Goal: Use online tool/utility: Utilize a website feature to perform a specific function

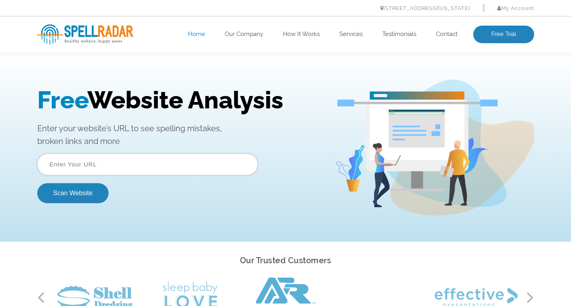
click at [115, 163] on input "text" at bounding box center [147, 165] width 220 height 22
click at [127, 167] on input "text" at bounding box center [147, 165] width 220 height 22
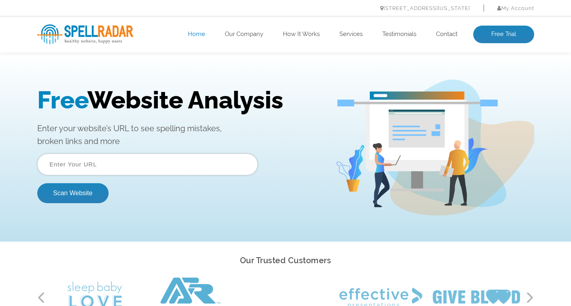
paste input "https://www.xentinel.ai/loginauth/"
type input "https://www.xentinel.ai/loginauth/"
click at [79, 193] on button "Scan Website" at bounding box center [72, 193] width 71 height 20
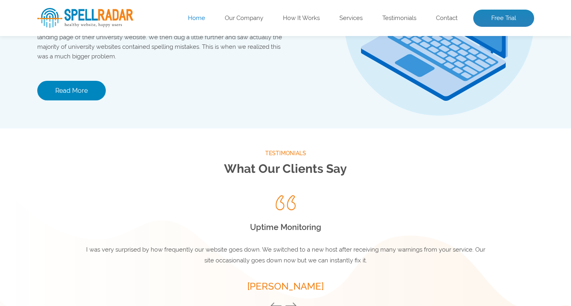
scroll to position [1122, 0]
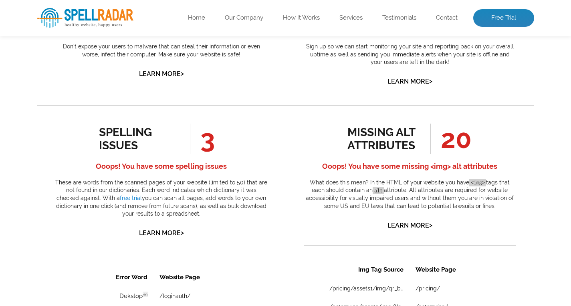
scroll to position [441, 0]
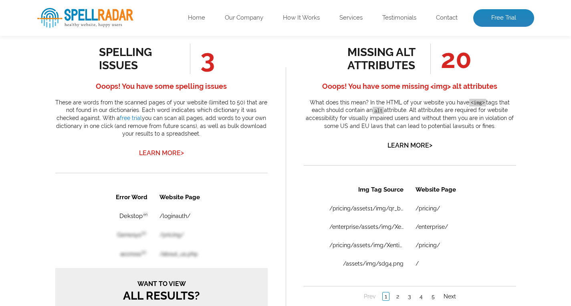
click at [169, 154] on link "Learn More >" at bounding box center [161, 153] width 45 height 8
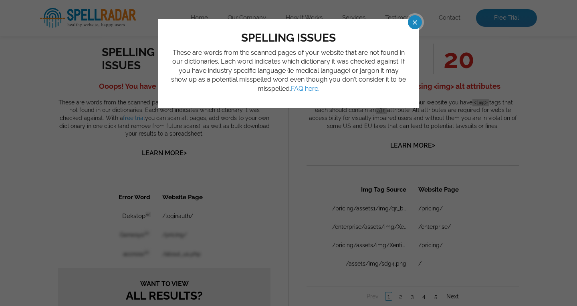
click at [412, 24] on span at bounding box center [408, 22] width 14 height 14
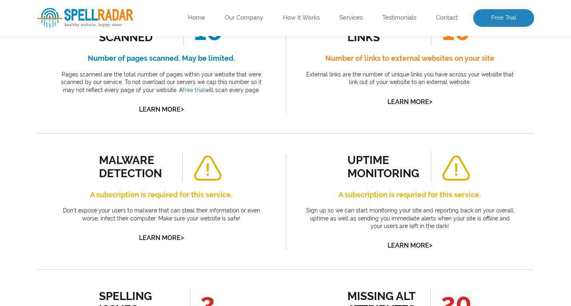
scroll to position [0, 0]
